Goal: Information Seeking & Learning: Understand process/instructions

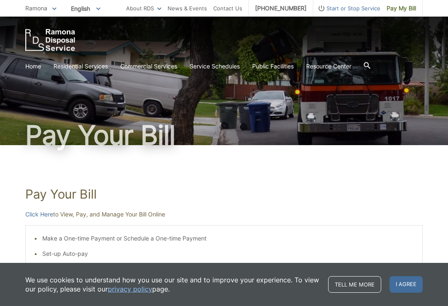
click at [36, 218] on link "Click Here" at bounding box center [39, 214] width 28 height 9
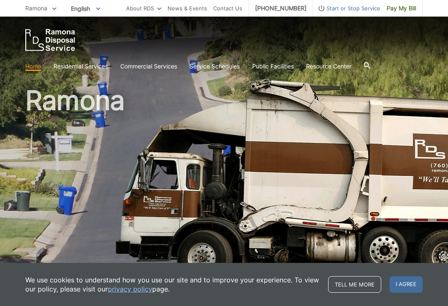
click at [360, 287] on link "Tell me more" at bounding box center [354, 285] width 53 height 17
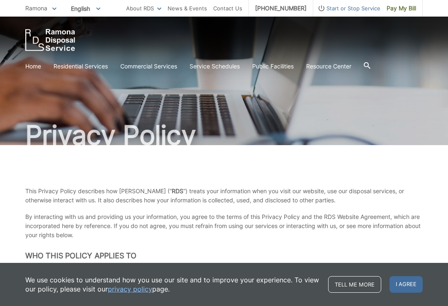
click at [0, 0] on link "Bulky Item Pickup" at bounding box center [0, 0] width 0 height 0
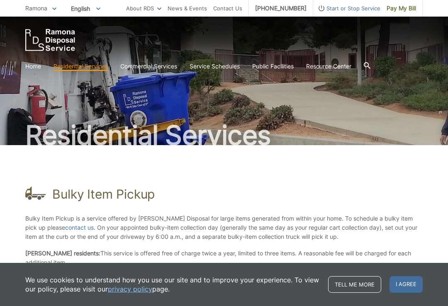
click at [0, 0] on link "Temporary Dumpster" at bounding box center [0, 0] width 0 height 0
